Goal: Information Seeking & Learning: Learn about a topic

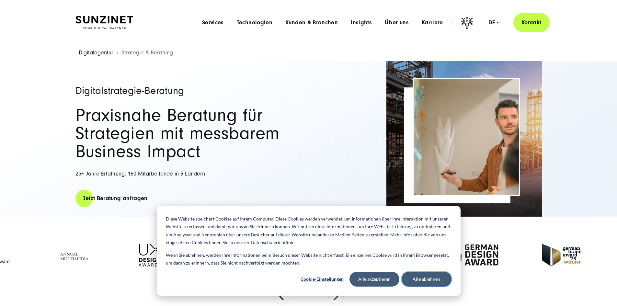
click at [432, 283] on button "Alle ablehnen" at bounding box center [427, 279] width 50 height 15
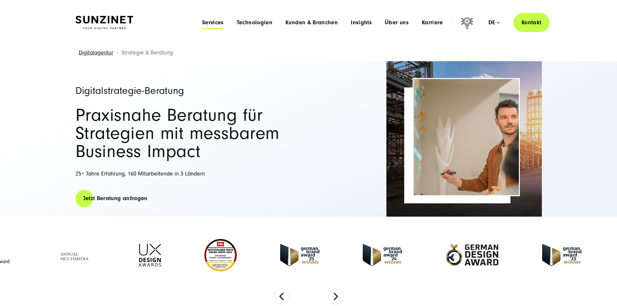
click at [202, 23] on span "Services" at bounding box center [213, 22] width 22 height 6
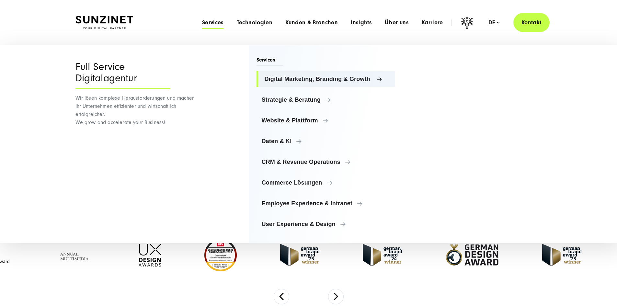
click at [312, 78] on span "Digital Marketing, Branding & Growth" at bounding box center [328, 79] width 126 height 6
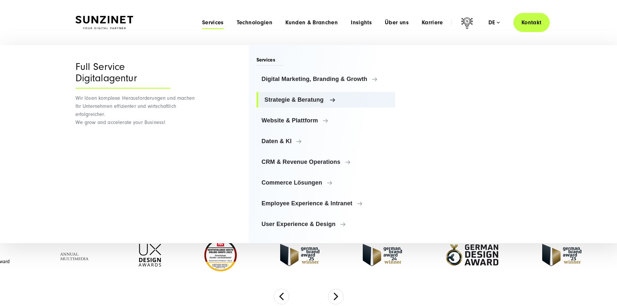
click at [283, 95] on link "Strategie & Beratung" at bounding box center [326, 100] width 139 height 16
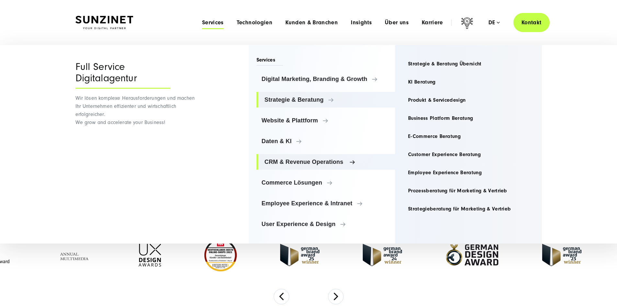
click at [298, 160] on span "CRM & Revenue Operations" at bounding box center [328, 162] width 126 height 6
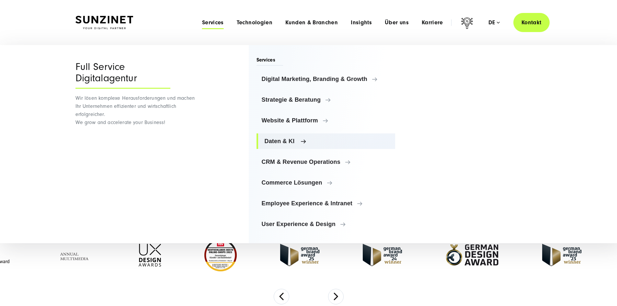
click at [283, 144] on span "Daten & KI" at bounding box center [328, 141] width 126 height 6
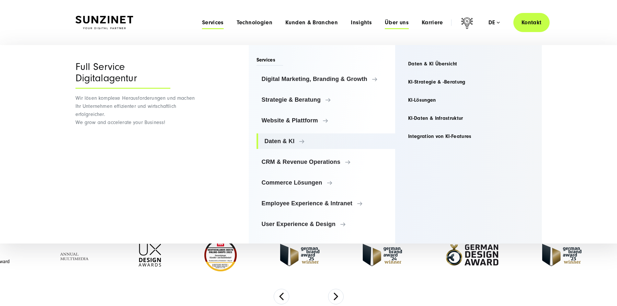
click at [385, 22] on span "Über uns" at bounding box center [397, 22] width 24 height 6
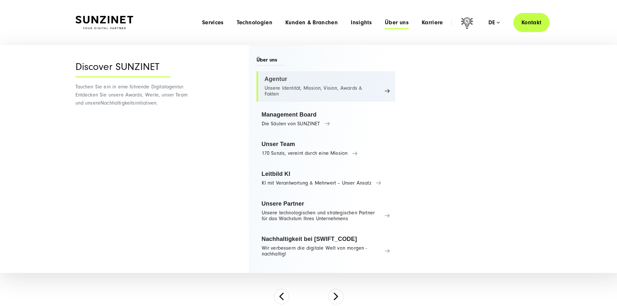
click at [272, 82] on link "Agentur Unsere Identität, Mission, Vision, Awards & Fakten" at bounding box center [326, 86] width 139 height 30
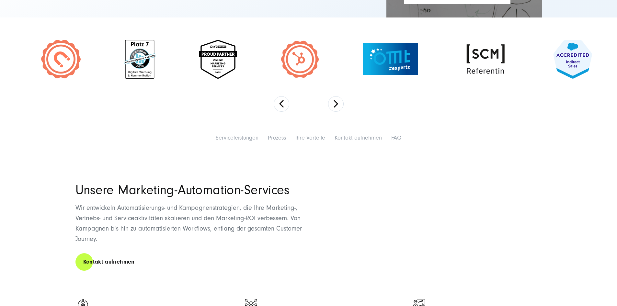
scroll to position [216, 0]
